Goal: Task Accomplishment & Management: Use online tool/utility

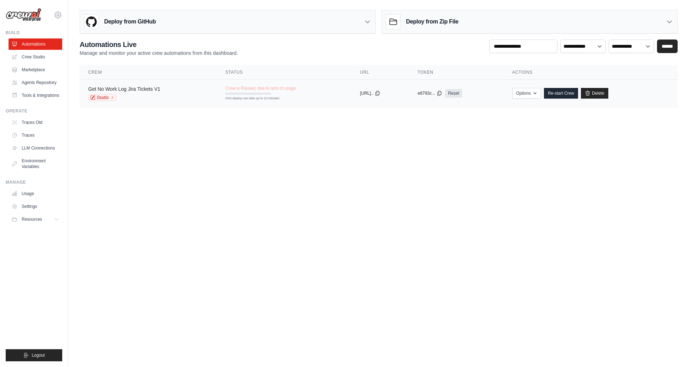
click at [145, 91] on link "Get No Work Log Jira Tickets V1" at bounding box center [124, 89] width 72 height 6
click at [345, 21] on div "Deploy from GitHub" at bounding box center [227, 21] width 295 height 23
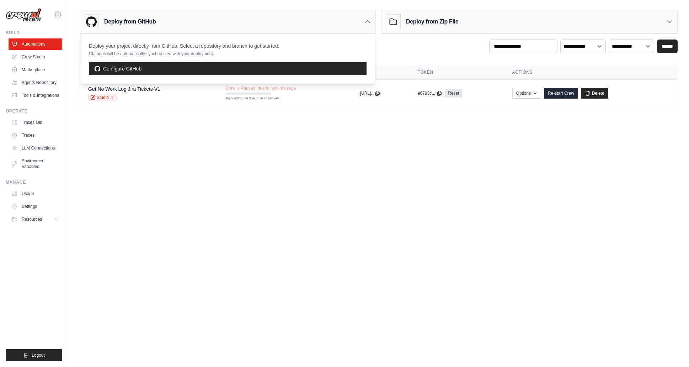
click at [413, 50] on div "**********" at bounding box center [379, 47] width 598 height 17
click at [372, 26] on div "Deploy from GitHub" at bounding box center [227, 21] width 295 height 23
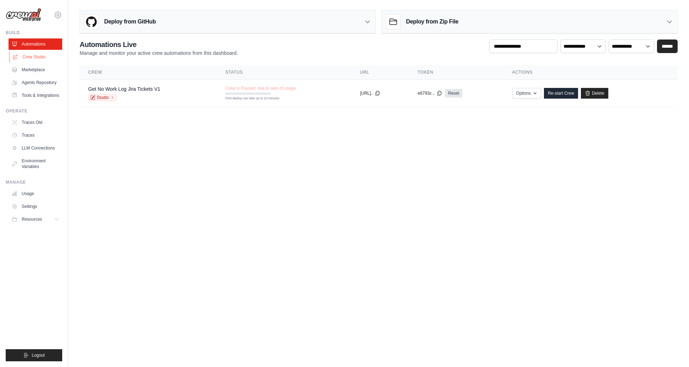
click at [51, 57] on link "Crew Studio" at bounding box center [36, 56] width 54 height 11
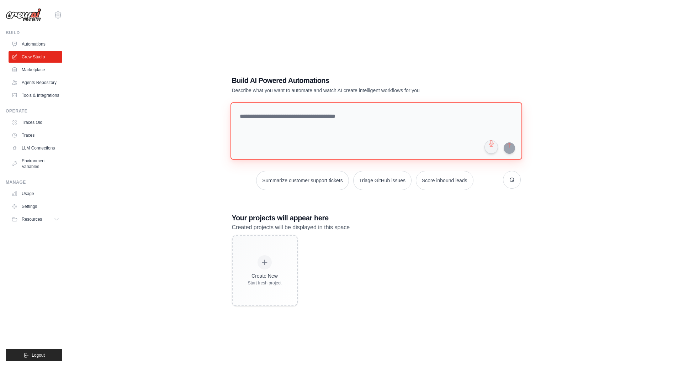
click at [281, 123] on textarea at bounding box center [376, 131] width 292 height 58
click at [51, 46] on link "Automations" at bounding box center [36, 43] width 54 height 11
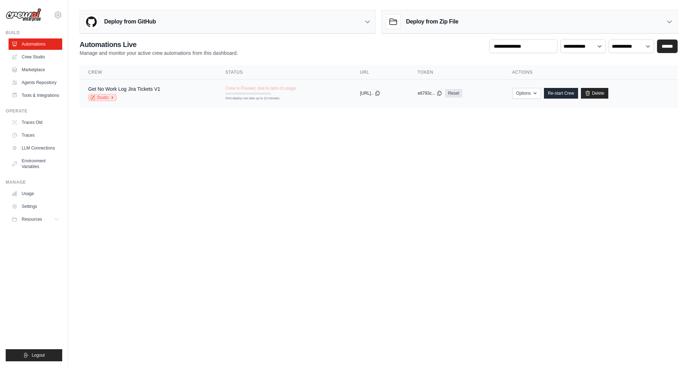
click at [108, 98] on link "Studio" at bounding box center [102, 97] width 28 height 7
click at [526, 94] on button "Options" at bounding box center [526, 92] width 29 height 11
click at [563, 160] on body "jmkim@megacorplogistics.com Settings Build Automations Resources Blog" at bounding box center [344, 183] width 689 height 367
click at [36, 54] on link "Crew Studio" at bounding box center [36, 56] width 54 height 11
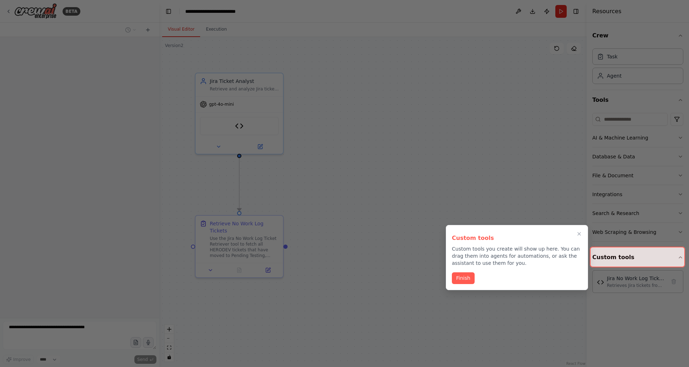
scroll to position [1241, 0]
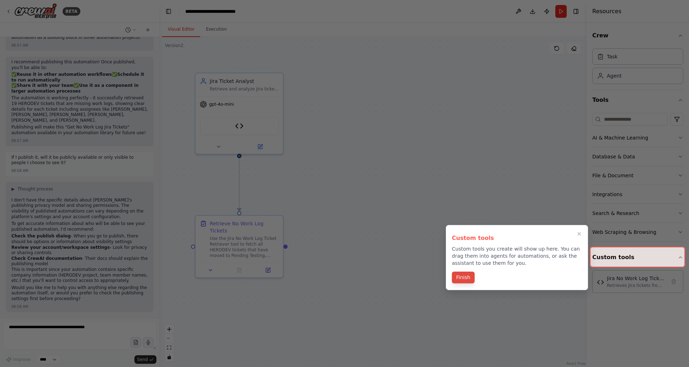
click at [470, 276] on button "Finish" at bounding box center [463, 277] width 23 height 12
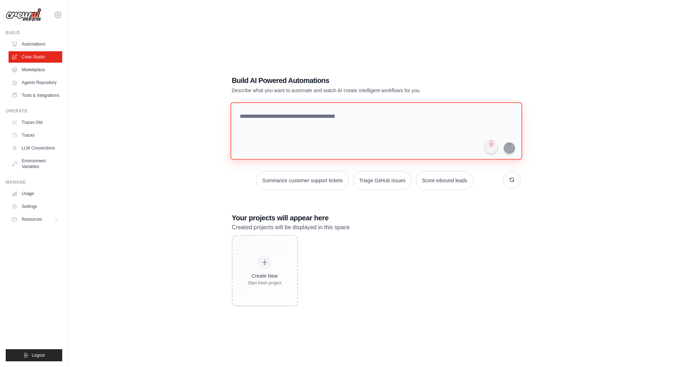
click at [283, 124] on textarea at bounding box center [376, 131] width 292 height 58
type textarea "**********"
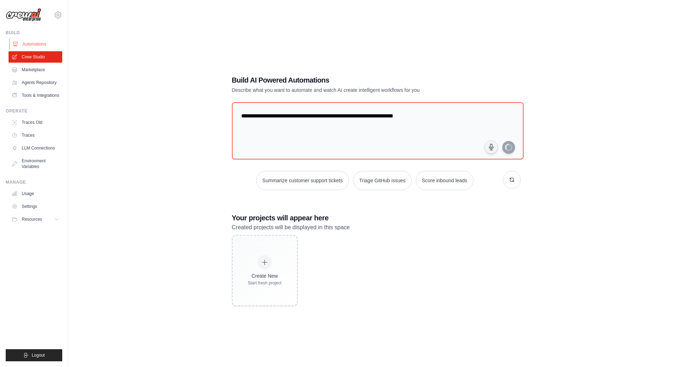
click at [41, 43] on link "Automations" at bounding box center [36, 43] width 54 height 11
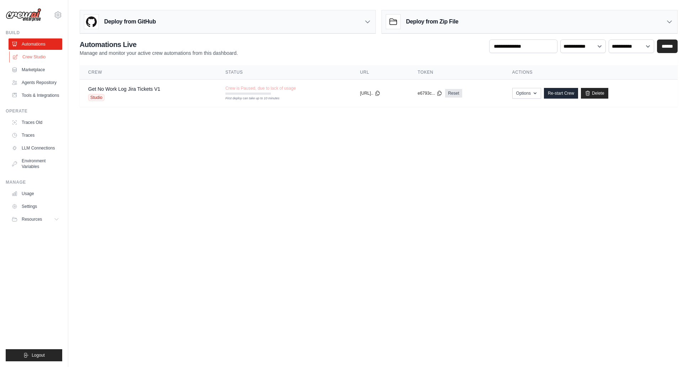
click at [39, 56] on link "Crew Studio" at bounding box center [36, 56] width 54 height 11
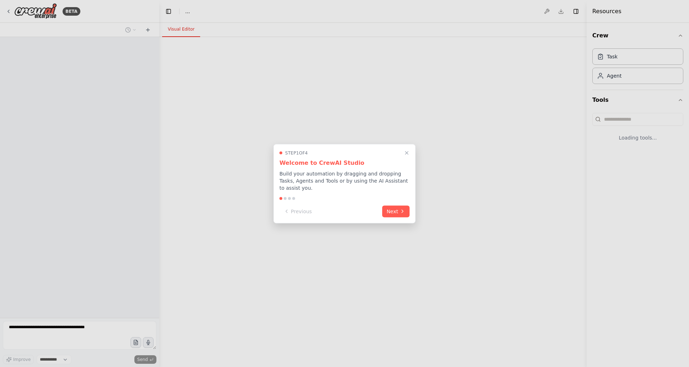
select select "****"
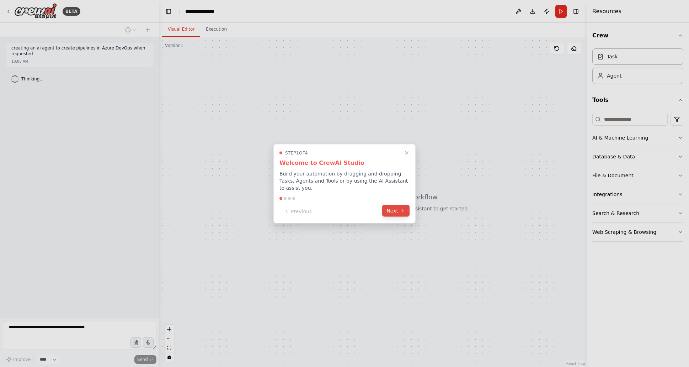
click at [391, 213] on button "Next" at bounding box center [395, 210] width 27 height 12
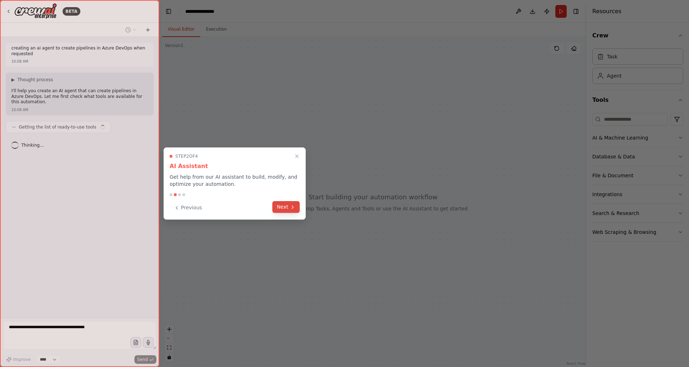
click at [293, 210] on button "Next" at bounding box center [285, 207] width 27 height 12
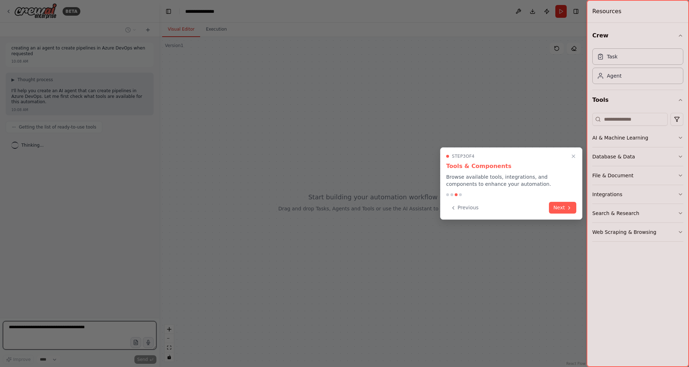
click at [577, 209] on div "Step 3 of 4 Tools & Components Browse available tools, integrations, and compon…" at bounding box center [511, 183] width 142 height 72
click at [570, 208] on icon at bounding box center [569, 207] width 6 height 6
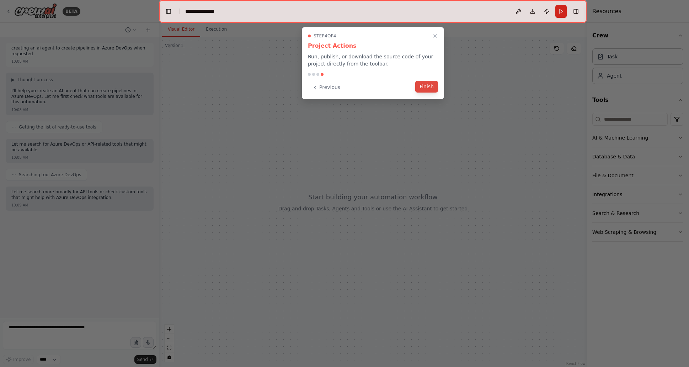
click at [429, 87] on button "Finish" at bounding box center [426, 87] width 23 height 12
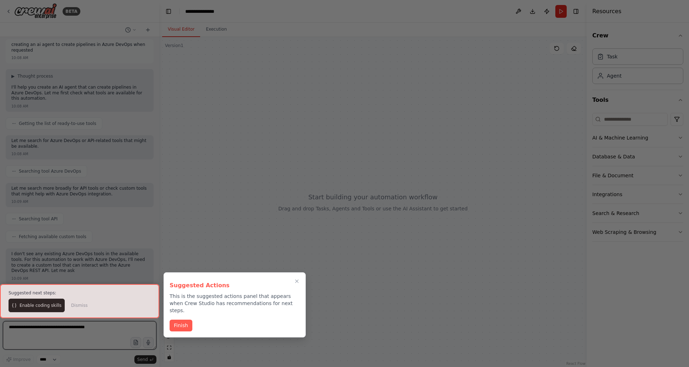
scroll to position [9, 0]
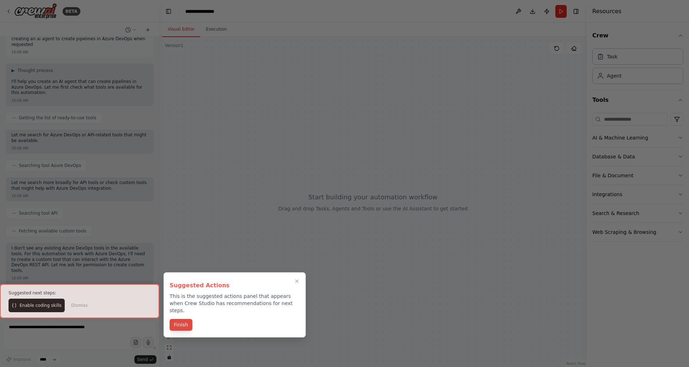
click at [185, 319] on button "Finish" at bounding box center [181, 325] width 23 height 12
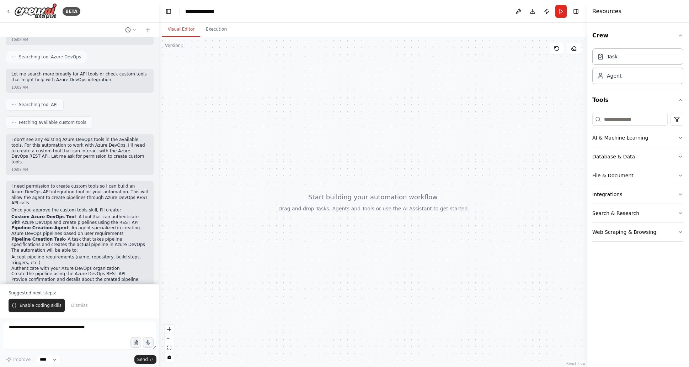
scroll to position [0, 0]
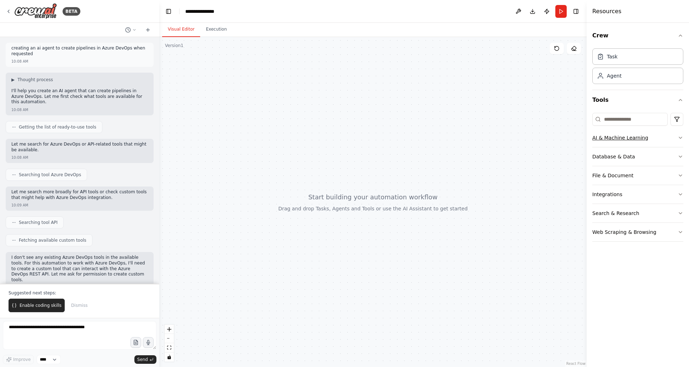
click at [675, 139] on button "AI & Machine Learning" at bounding box center [637, 137] width 91 height 18
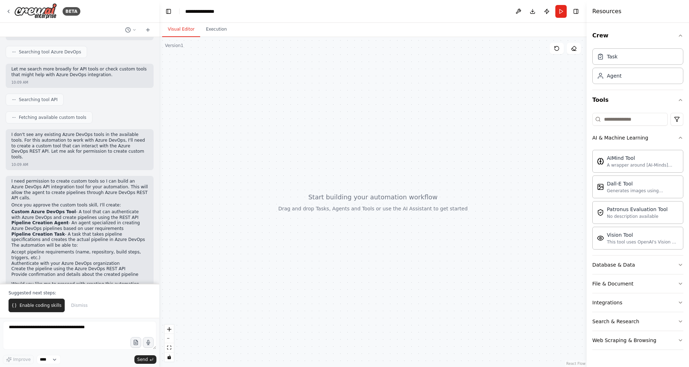
scroll to position [142, 0]
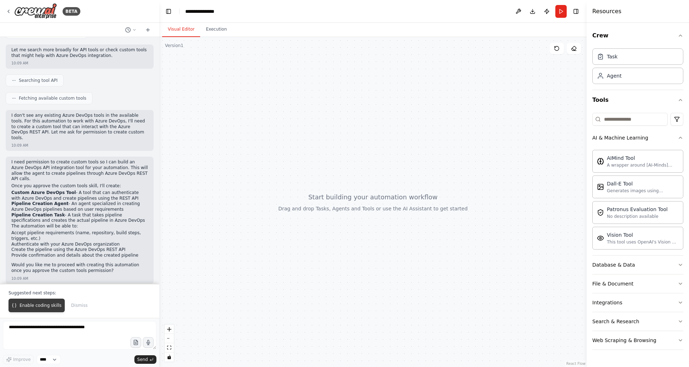
click at [47, 307] on span "Enable coding skills" at bounding box center [41, 305] width 42 height 6
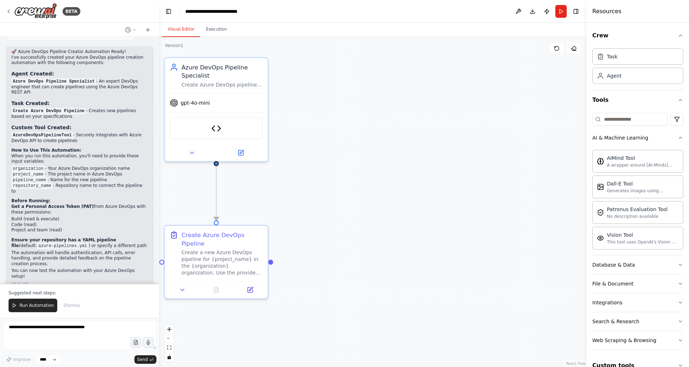
scroll to position [703, 0]
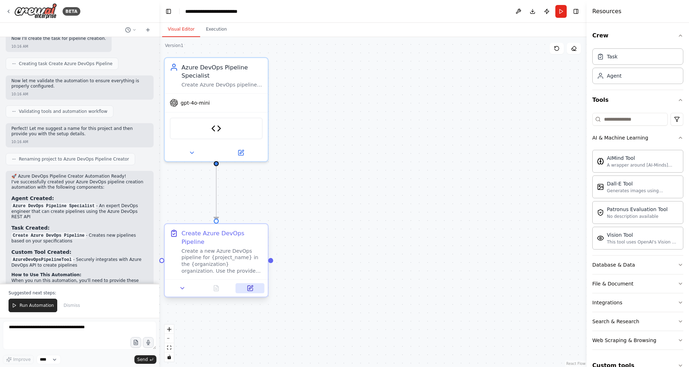
click at [252, 290] on icon at bounding box center [249, 288] width 5 height 5
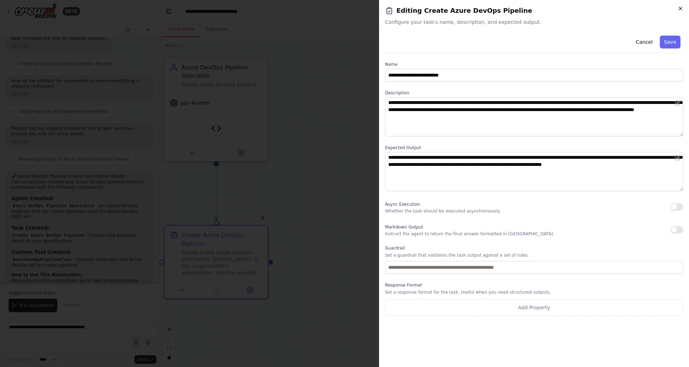
click at [680, 9] on icon "button" at bounding box center [681, 9] width 6 height 6
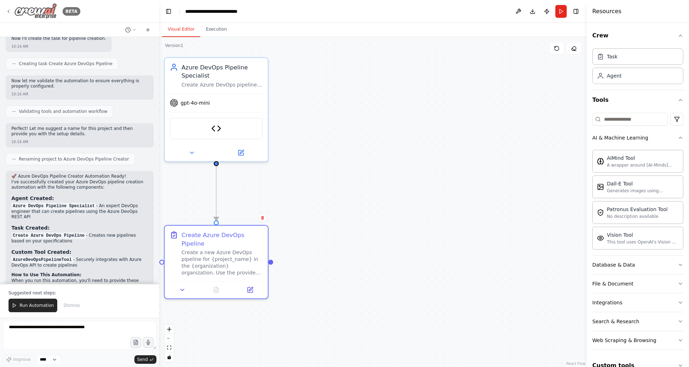
click at [10, 15] on div "BETA" at bounding box center [43, 11] width 75 height 16
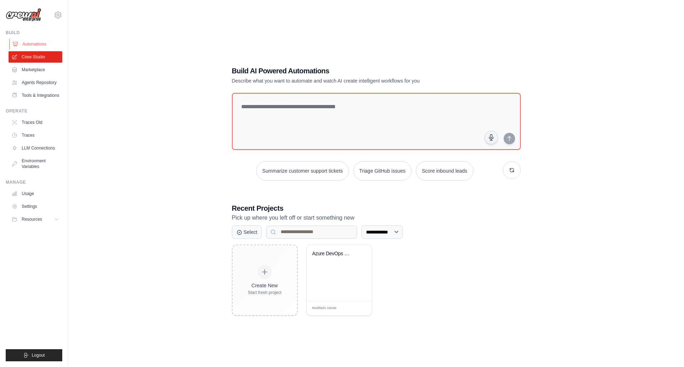
click at [39, 47] on link "Automations" at bounding box center [36, 43] width 54 height 11
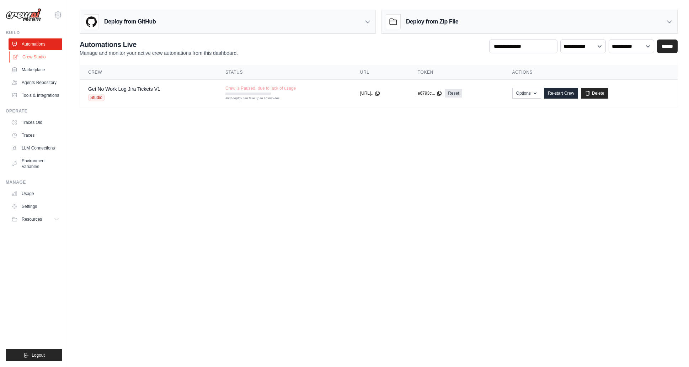
click at [30, 56] on link "Crew Studio" at bounding box center [36, 56] width 54 height 11
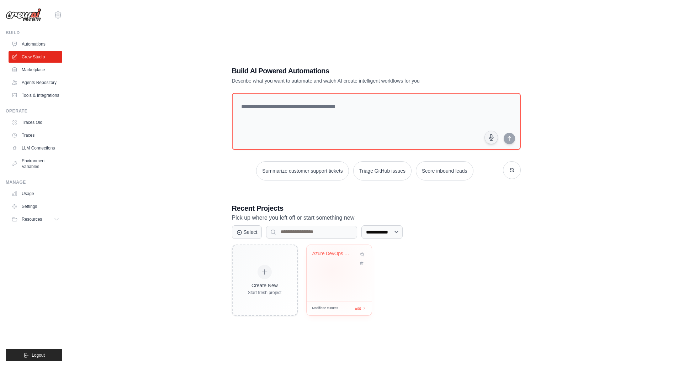
click at [332, 270] on div "Azure DevOps Pipeline Creator" at bounding box center [338, 273] width 65 height 56
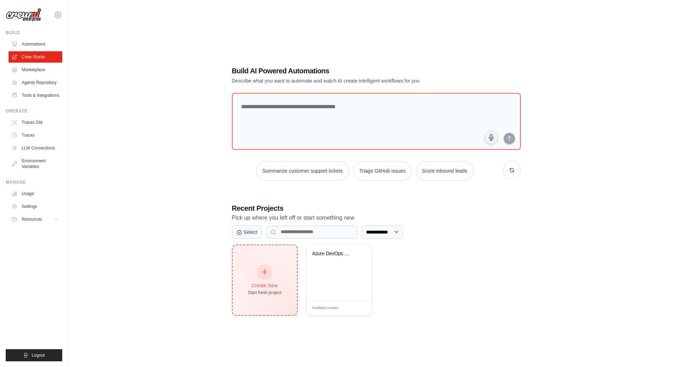
click at [271, 273] on div at bounding box center [265, 272] width 16 height 16
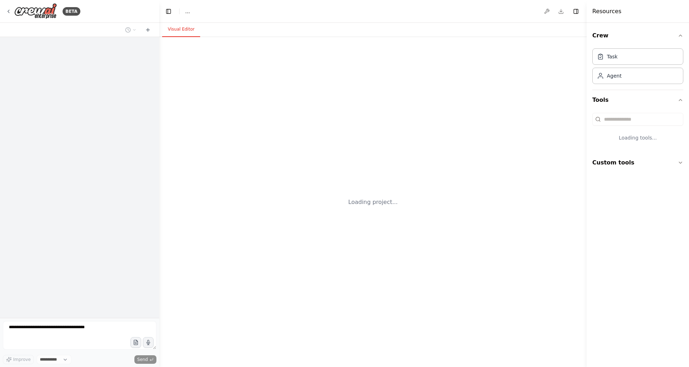
select select "****"
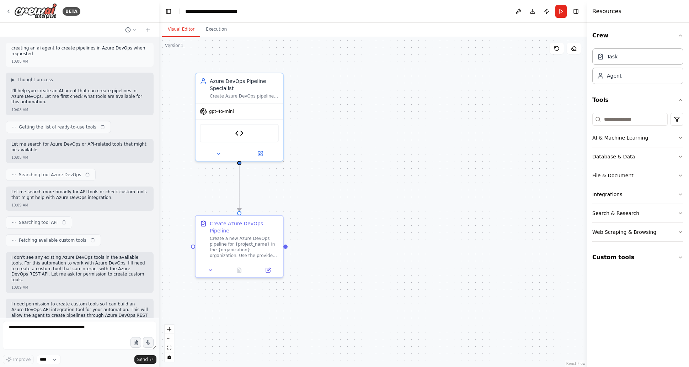
scroll to position [794, 0]
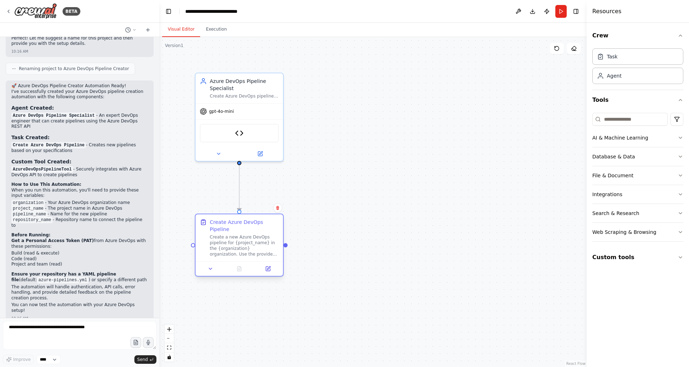
drag, startPoint x: 282, startPoint y: 224, endPoint x: 254, endPoint y: 230, distance: 28.5
click at [254, 230] on div "Create Azure DevOps Pipeline" at bounding box center [244, 225] width 69 height 14
click at [9, 14] on icon at bounding box center [9, 12] width 6 height 6
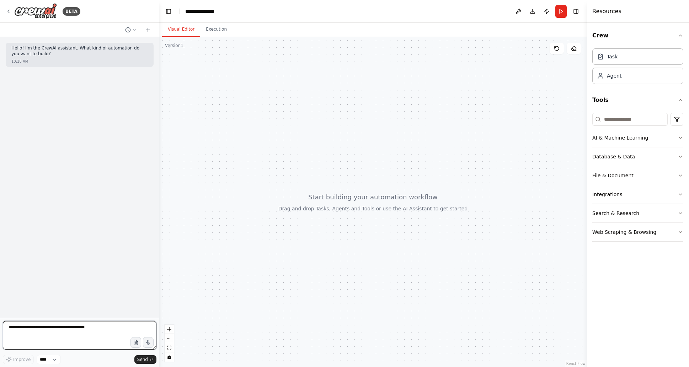
click at [95, 327] on textarea at bounding box center [80, 335] width 154 height 28
type textarea "*"
type textarea "**********"
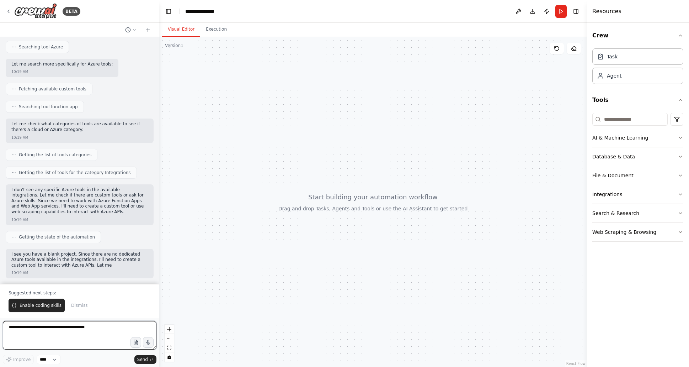
scroll to position [158, 0]
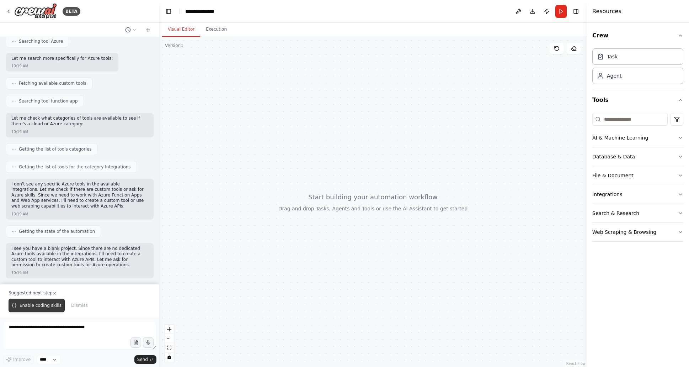
click at [28, 307] on span "Enable coding skills" at bounding box center [41, 305] width 42 height 6
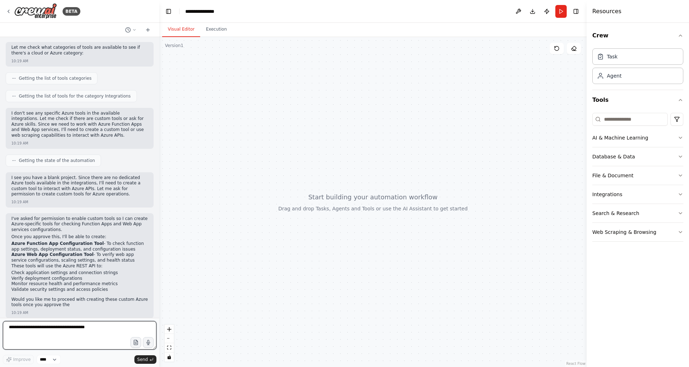
scroll to position [234, 0]
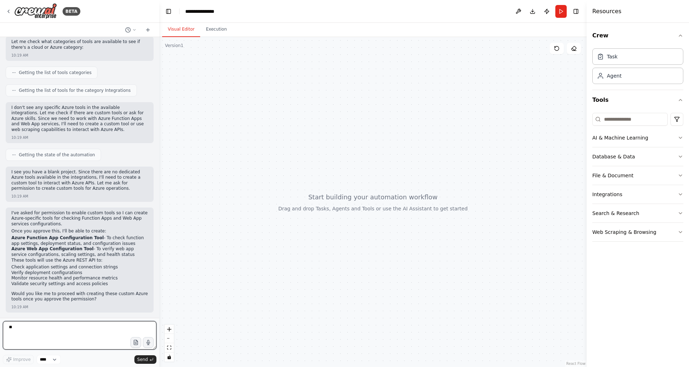
type textarea "***"
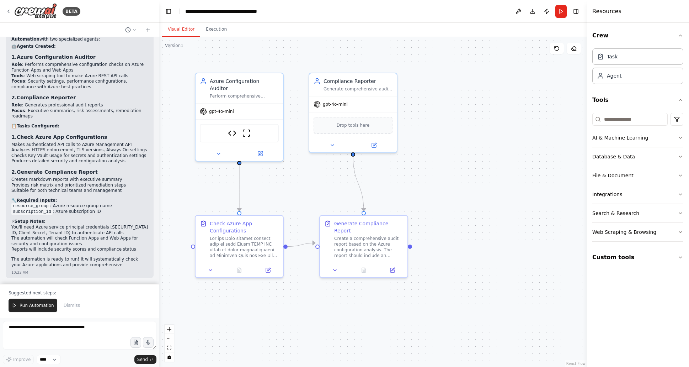
scroll to position [3204, 0]
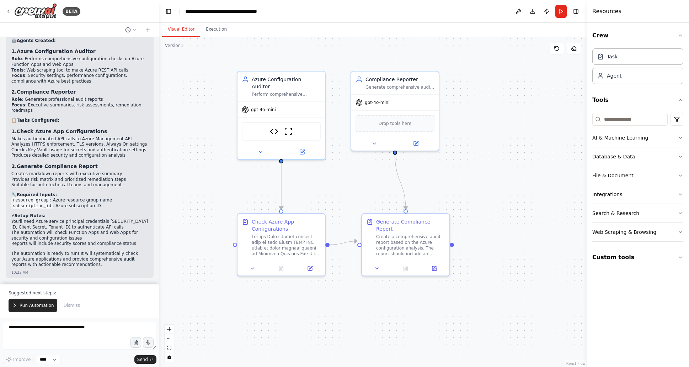
drag, startPoint x: 202, startPoint y: 189, endPoint x: 244, endPoint y: 187, distance: 41.6
click at [244, 187] on div ".deletable-edge-delete-btn { width: 20px; height: 20px; border: 0px solid #ffff…" at bounding box center [372, 202] width 427 height 330
click at [8, 12] on icon at bounding box center [9, 12] width 6 height 6
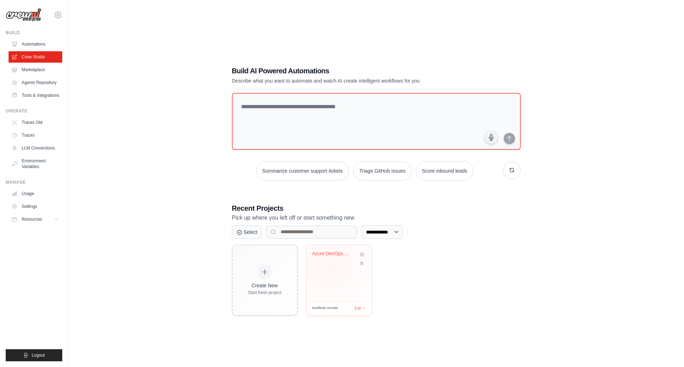
click at [332, 266] on div "Azure DevOps Pipeline Creator" at bounding box center [338, 273] width 65 height 56
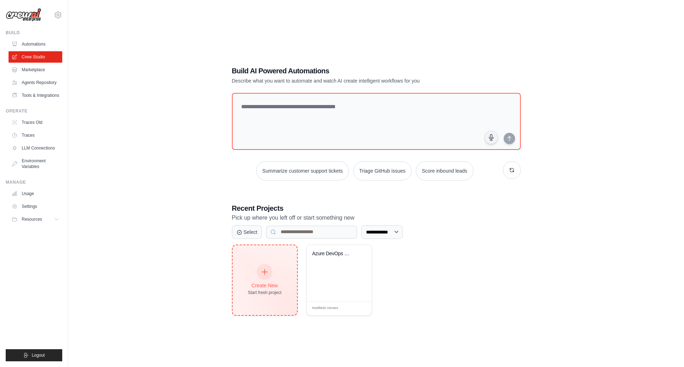
click at [267, 273] on icon at bounding box center [265, 272] width 8 height 8
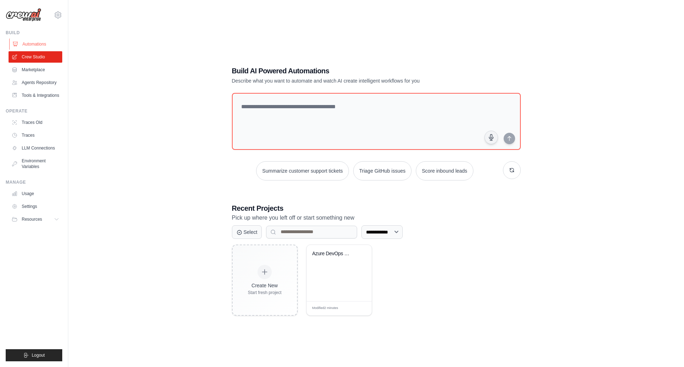
click at [44, 44] on link "Automations" at bounding box center [36, 43] width 54 height 11
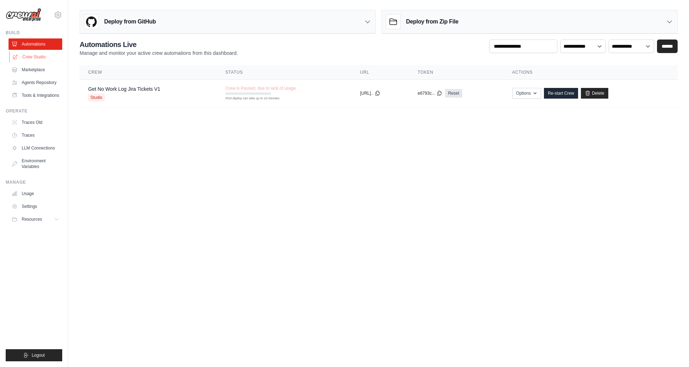
click at [43, 53] on link "Crew Studio" at bounding box center [36, 56] width 54 height 11
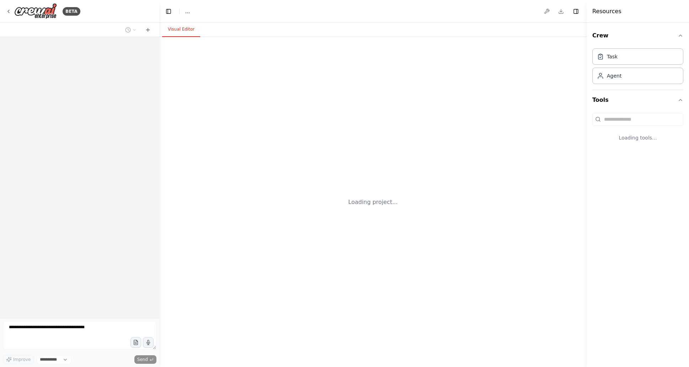
select select "****"
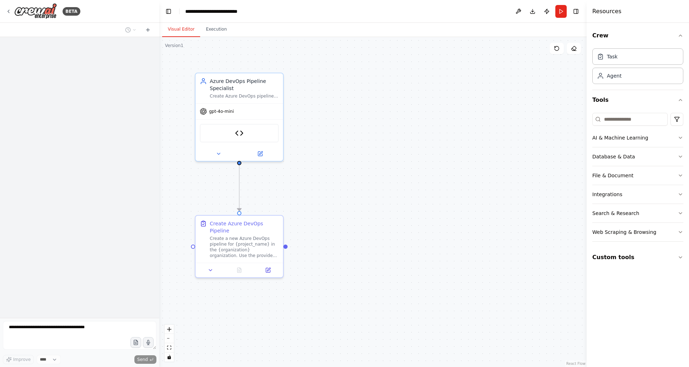
scroll to position [794, 0]
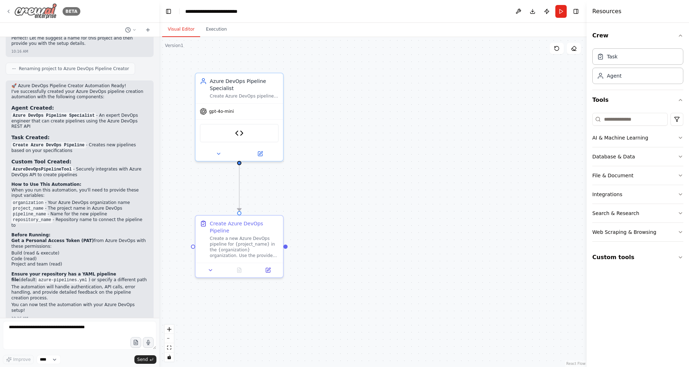
click at [10, 15] on div "BETA" at bounding box center [43, 11] width 75 height 16
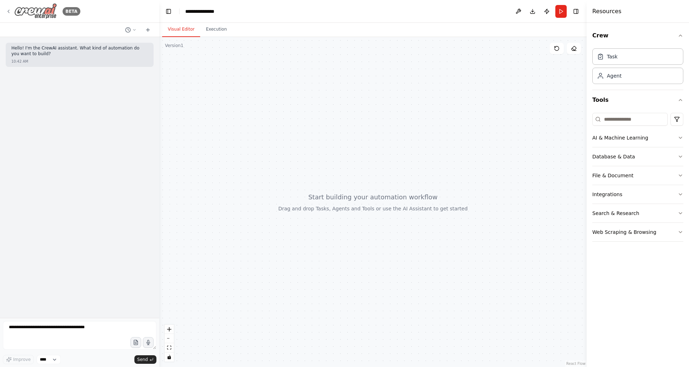
click at [11, 12] on icon at bounding box center [9, 12] width 6 height 6
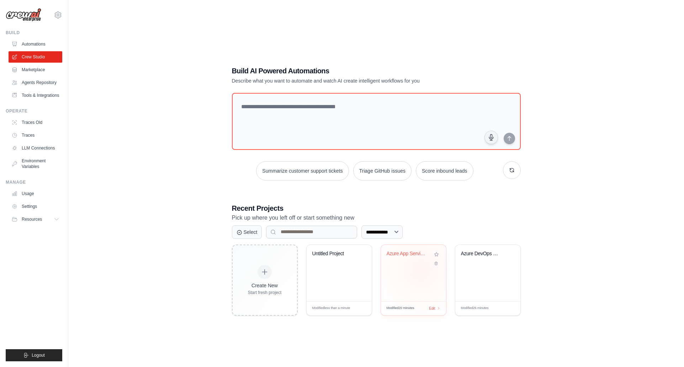
click at [421, 269] on div "Azure App Services Configuration Ch..." at bounding box center [413, 273] width 65 height 56
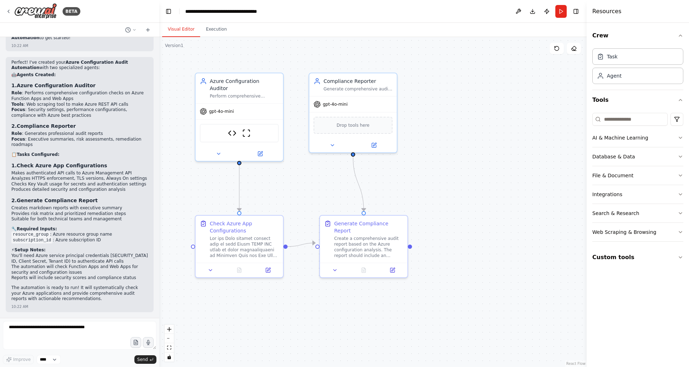
scroll to position [3170, 0]
